Goal: Task Accomplishment & Management: Use online tool/utility

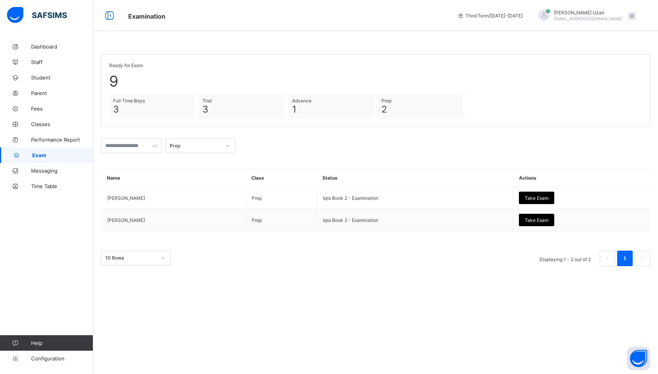
click at [192, 149] on div "Prep" at bounding box center [193, 146] width 54 height 11
click at [196, 198] on div "Full Time Boys" at bounding box center [200, 199] width 69 height 12
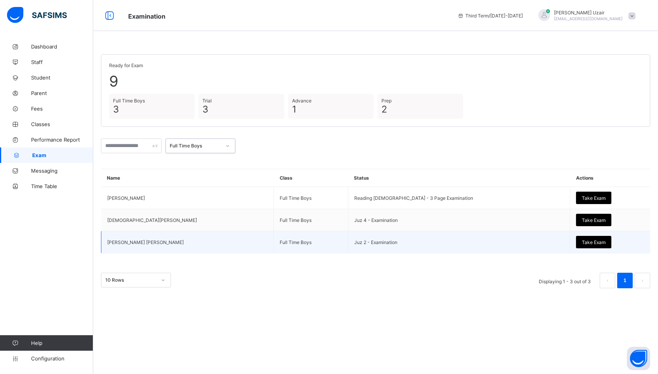
click at [582, 240] on span "Take Exam" at bounding box center [594, 243] width 24 height 6
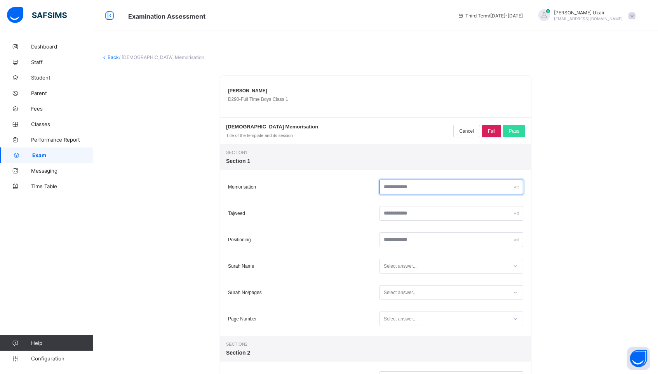
click at [464, 186] on input "text" at bounding box center [451, 187] width 144 height 15
type input "*"
type input "**"
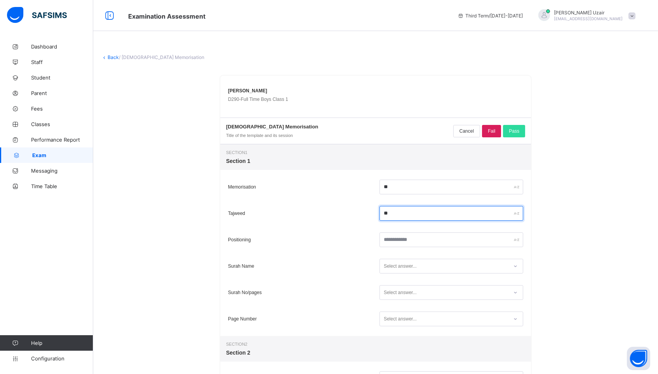
type input "**"
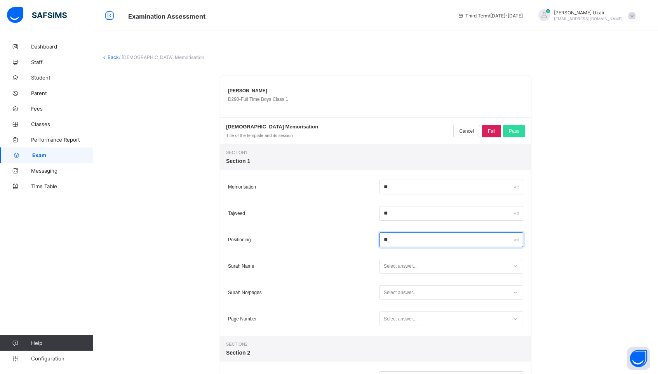
type input "**"
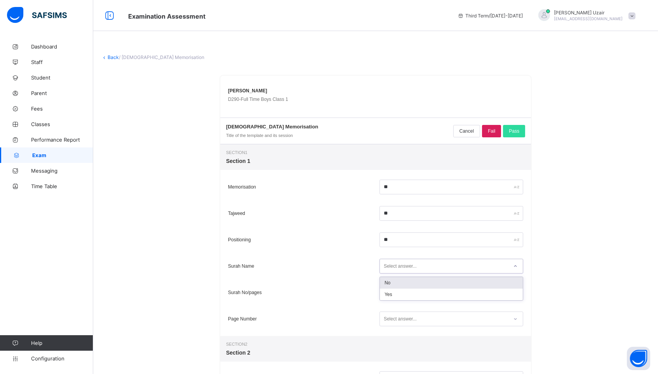
click at [400, 262] on div "Select answer..." at bounding box center [400, 266] width 33 height 15
click at [392, 294] on div "Yes" at bounding box center [451, 295] width 143 height 12
click at [392, 294] on div "Select answer..." at bounding box center [400, 292] width 33 height 15
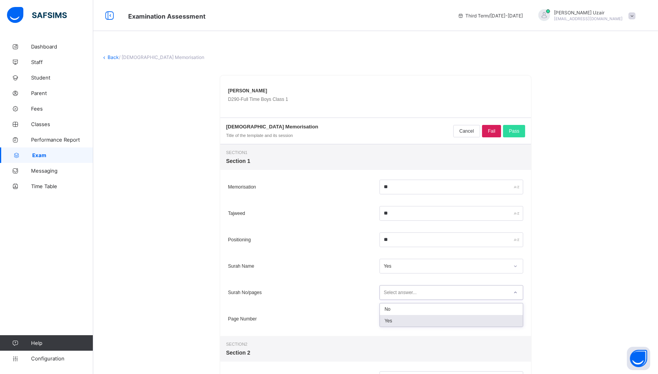
click at [389, 318] on div "Yes" at bounding box center [451, 321] width 143 height 12
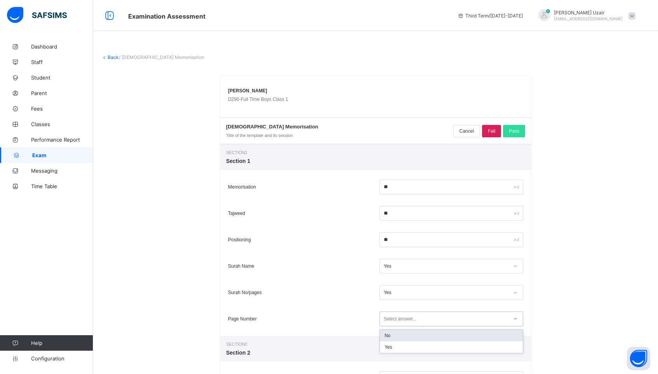
click at [389, 318] on div "Select answer..." at bounding box center [400, 319] width 33 height 15
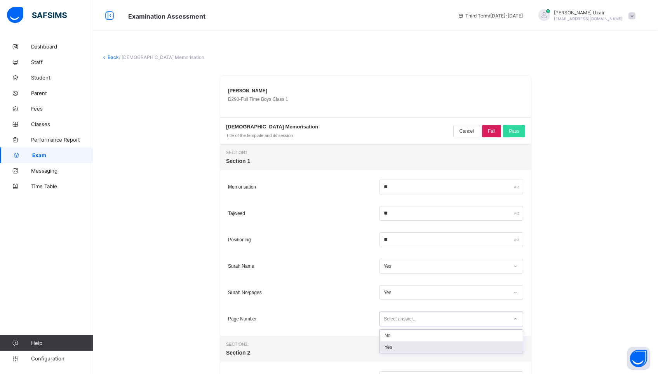
click at [392, 346] on div "Yes" at bounding box center [451, 348] width 143 height 12
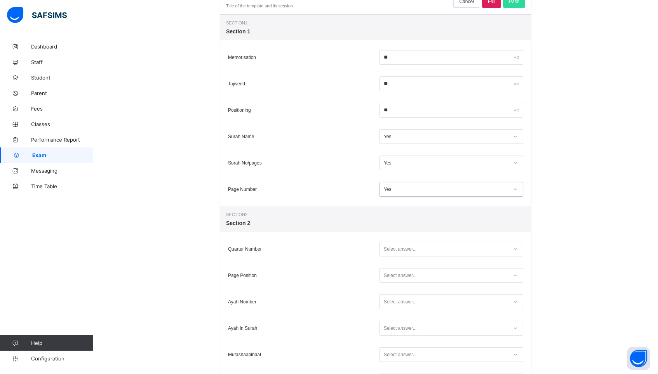
scroll to position [131, 0]
click at [390, 248] on div "Select answer..." at bounding box center [400, 248] width 33 height 15
click at [388, 280] on div "Yes" at bounding box center [451, 277] width 143 height 12
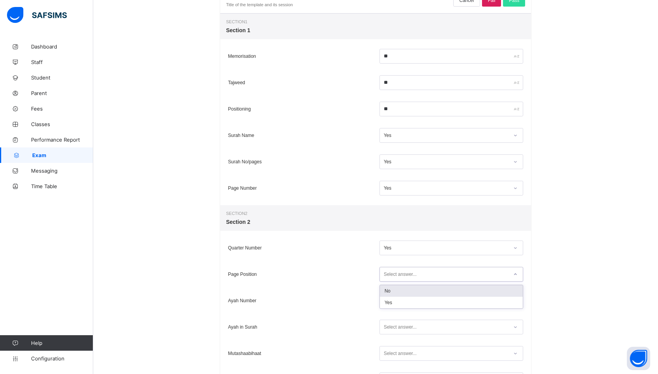
click at [387, 275] on div "Select answer..." at bounding box center [400, 274] width 33 height 15
click at [389, 299] on div "Yes" at bounding box center [451, 303] width 143 height 12
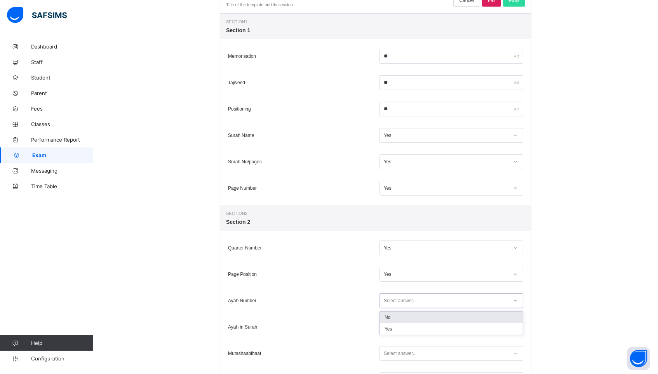
click at [389, 299] on div "Select answer..." at bounding box center [400, 301] width 33 height 15
click at [390, 328] on div "Yes" at bounding box center [451, 330] width 143 height 12
click at [390, 328] on div "Select answer..." at bounding box center [400, 327] width 33 height 15
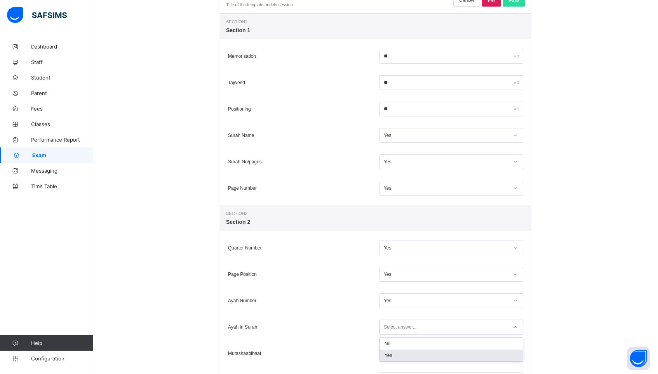
click at [388, 351] on div "Yes" at bounding box center [451, 356] width 143 height 12
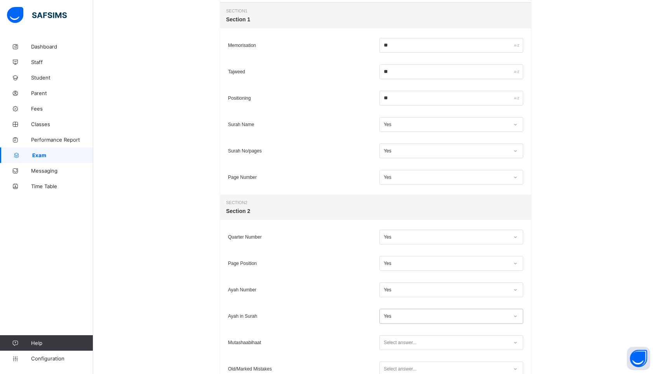
click at [388, 351] on div "Mutashaabihaat Select answer..." at bounding box center [375, 343] width 311 height 26
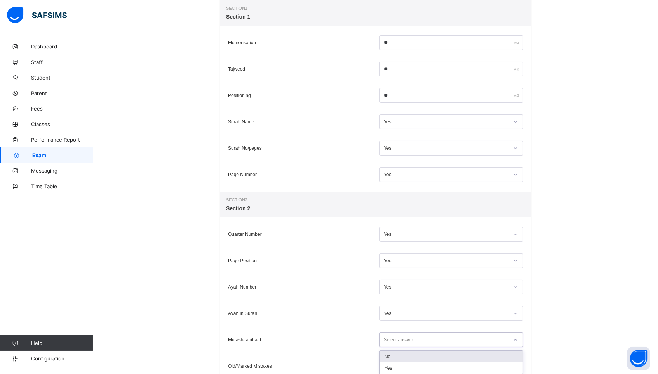
scroll to position [148, 0]
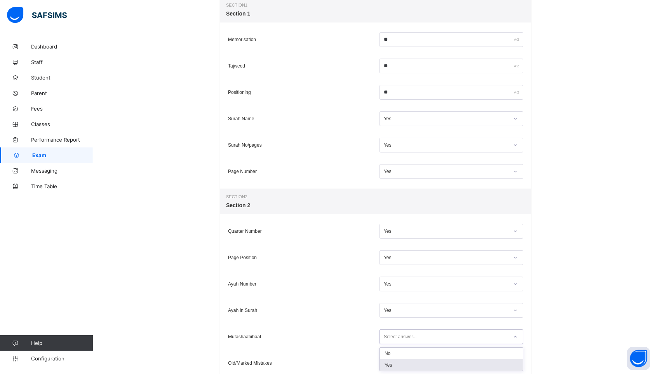
click at [388, 367] on div "Yes" at bounding box center [451, 366] width 143 height 12
click at [388, 365] on div "Select answer..." at bounding box center [451, 363] width 144 height 15
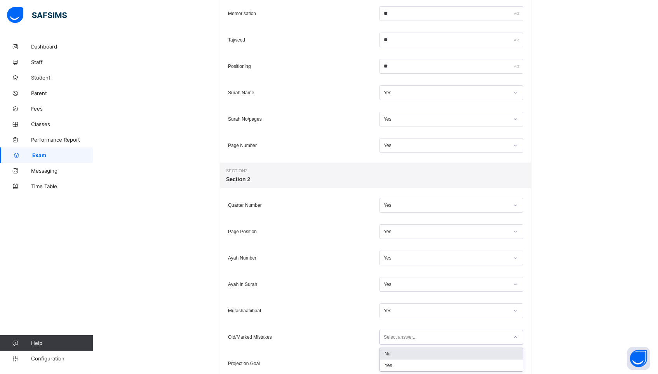
scroll to position [174, 0]
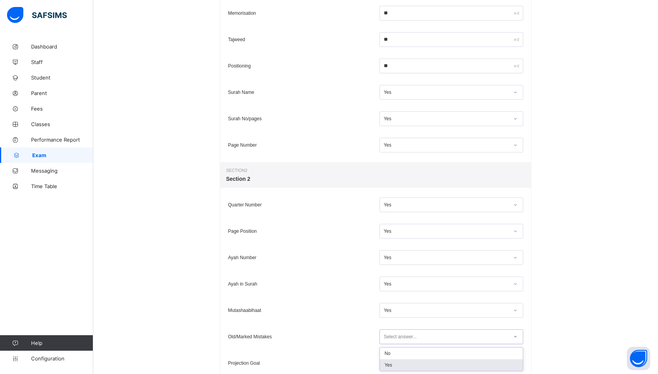
click at [390, 370] on div "Yes" at bounding box center [451, 366] width 143 height 12
click at [394, 358] on input "text" at bounding box center [451, 363] width 144 height 15
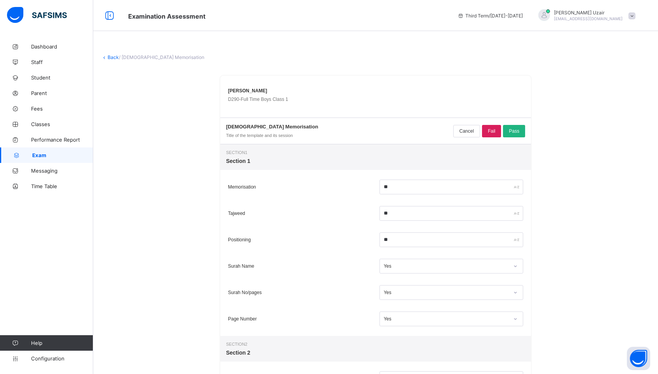
scroll to position [0, 0]
type input "*****"
click at [509, 132] on span "Pass" at bounding box center [514, 131] width 10 height 5
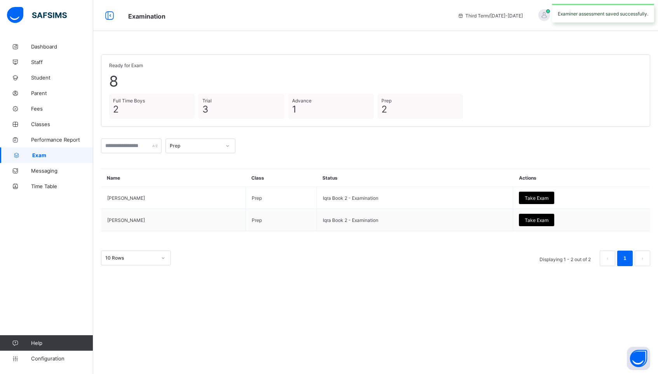
click at [224, 143] on div at bounding box center [227, 146] width 15 height 14
click at [204, 198] on div "Full Time Boys" at bounding box center [200, 199] width 69 height 12
